Goal: Information Seeking & Learning: Find specific page/section

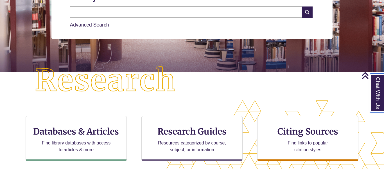
scroll to position [85, 0]
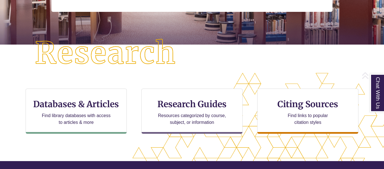
scroll to position [119, 0]
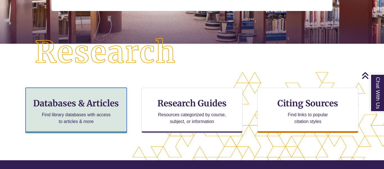
click at [78, 108] on h3 "Databases & Articles" at bounding box center [76, 103] width 92 height 11
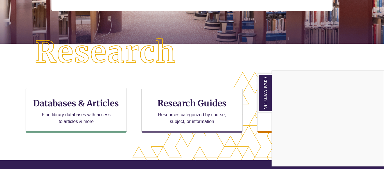
click at [248, 66] on div "Chat With Us" at bounding box center [192, 84] width 384 height 169
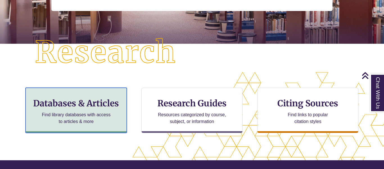
click at [97, 106] on h3 "Databases & Articles" at bounding box center [76, 103] width 92 height 11
click at [79, 96] on div "Databases & Articles Find library databases with access to articles & more" at bounding box center [76, 110] width 101 height 45
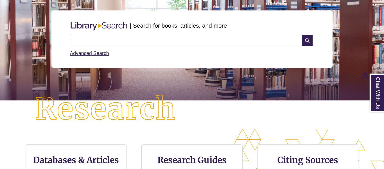
click at [223, 37] on input "text" at bounding box center [186, 40] width 232 height 11
type input "**********"
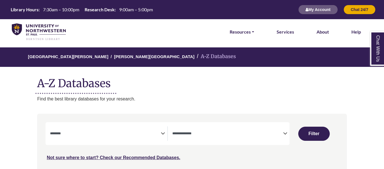
select select "Database Subject Filter"
select select "Database Types Filter"
select select "Database Subject Filter"
select select "Database Types Filter"
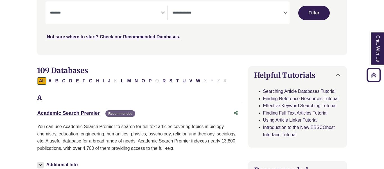
scroll to position [101, 0]
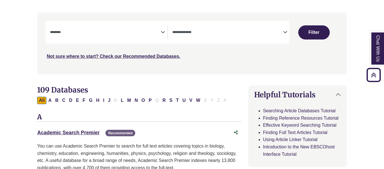
click at [162, 35] on icon "Search filters" at bounding box center [163, 31] width 4 height 8
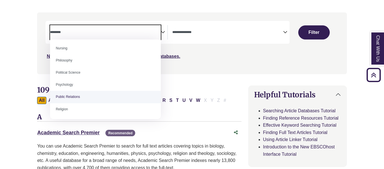
scroll to position [417, 0]
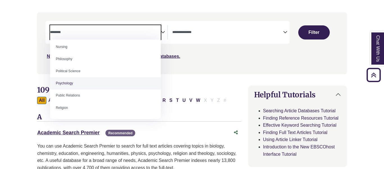
select select "*****"
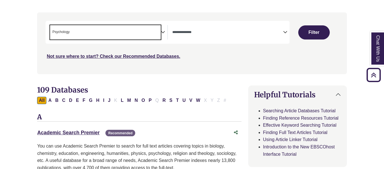
click at [256, 33] on textarea "Search" at bounding box center [228, 32] width 111 height 5
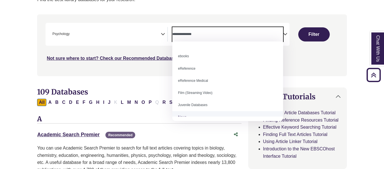
scroll to position [0, 0]
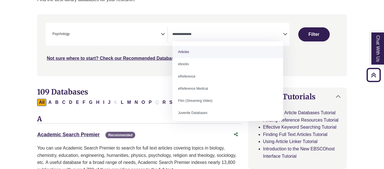
select select "*****"
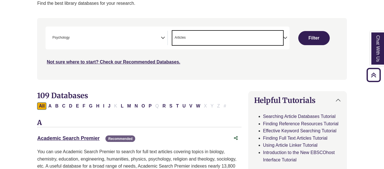
scroll to position [92, 0]
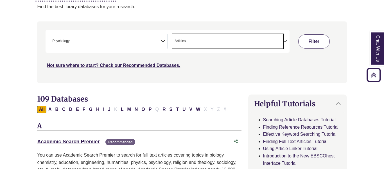
click at [322, 44] on button "Filter" at bounding box center [315, 41] width 32 height 14
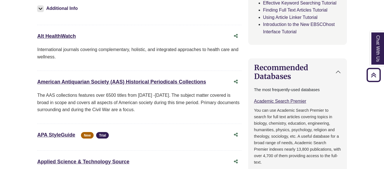
scroll to position [278, 0]
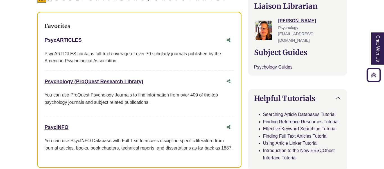
scroll to position [204, 0]
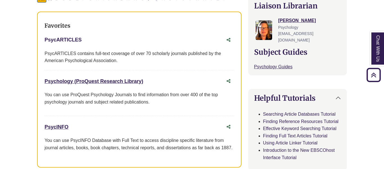
click at [72, 39] on link "PsycARTICLES This link opens in a new window" at bounding box center [62, 40] width 37 height 6
